Goal: Find specific page/section: Find specific page/section

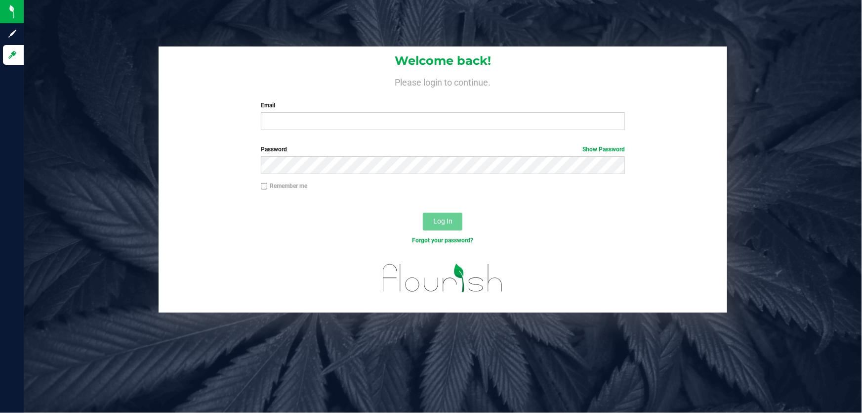
click at [386, 131] on div "Welcome back! Please login to continue. Email Required Please format your email…" at bounding box center [443, 91] width 569 height 91
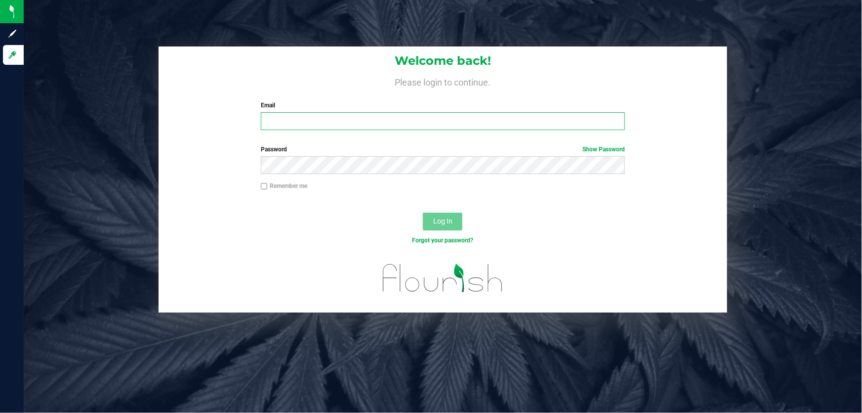
click at [386, 125] on input "Email" at bounding box center [443, 121] width 365 height 18
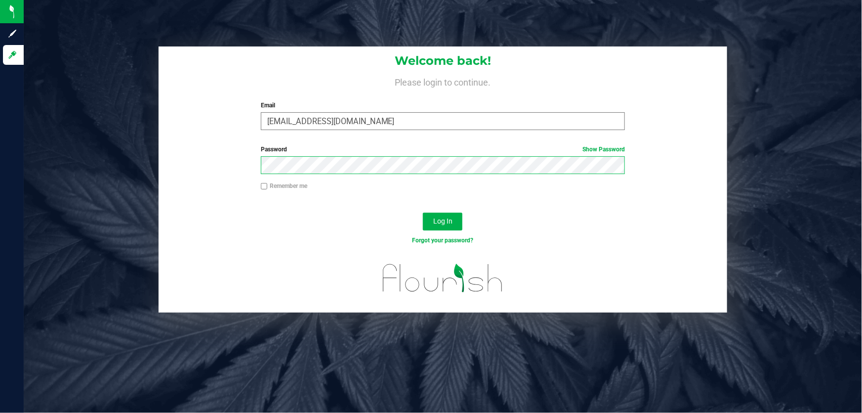
click at [423, 212] on button "Log In" at bounding box center [443, 221] width 40 height 18
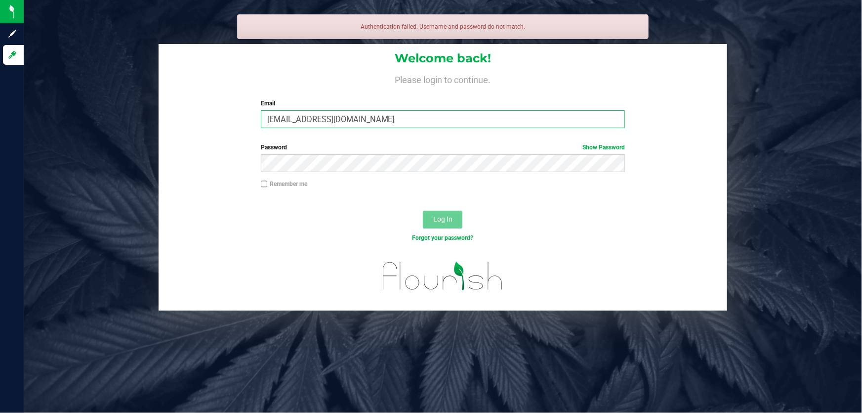
click at [286, 120] on input "ddeoitte@liveparallel.com" at bounding box center [443, 119] width 365 height 18
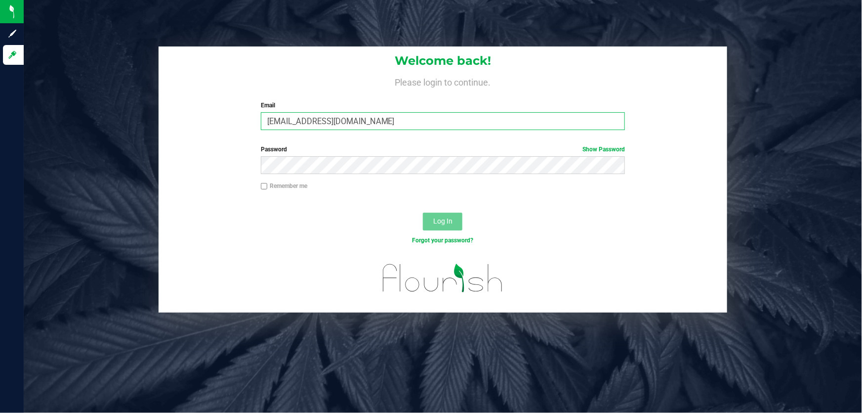
type input "[EMAIL_ADDRESS][DOMAIN_NAME]"
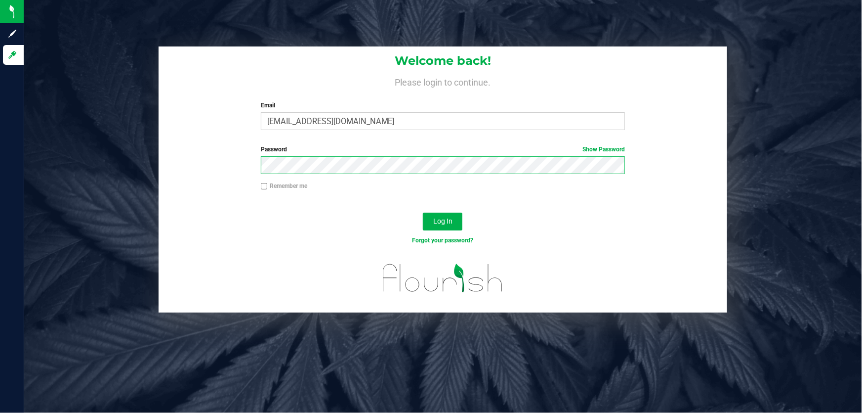
click at [423, 212] on button "Log In" at bounding box center [443, 221] width 40 height 18
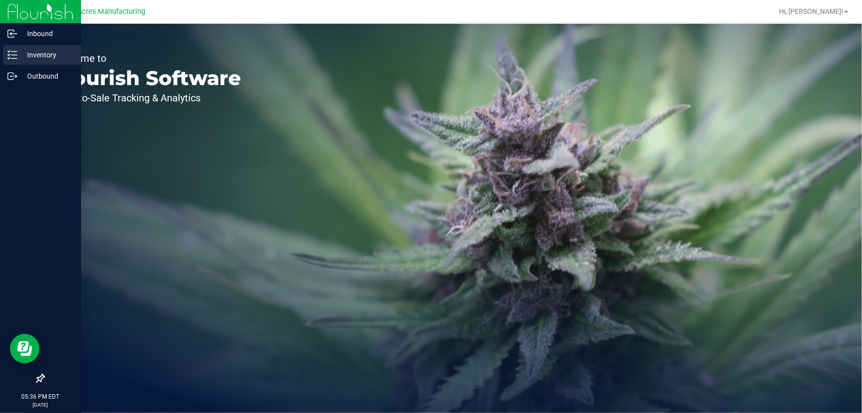
click at [9, 57] on icon at bounding box center [9, 57] width 2 height 1
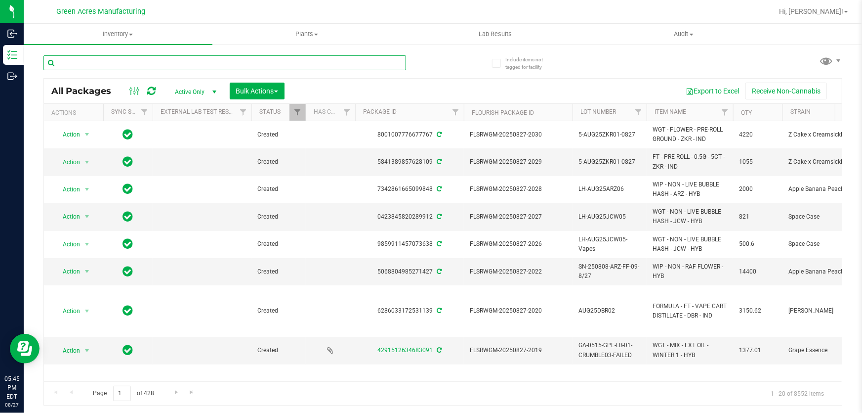
click at [270, 62] on input "text" at bounding box center [224, 62] width 363 height 15
type input "4984850094960212"
